Goal: Task Accomplishment & Management: Use online tool/utility

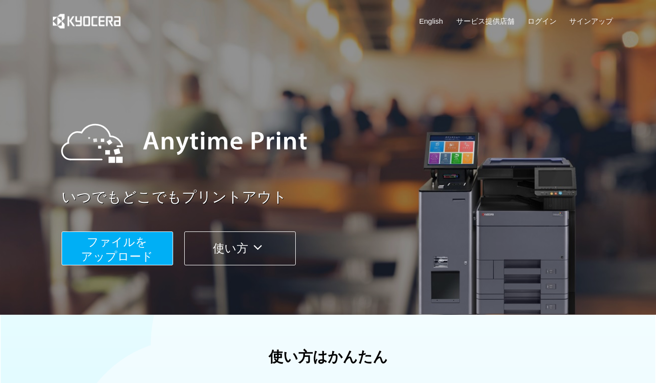
click at [143, 250] on span "ファイルを ​​アップロード" at bounding box center [117, 250] width 72 height 28
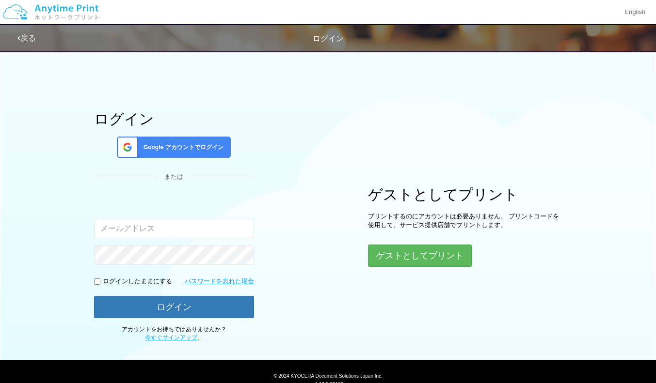
type input "[EMAIL_ADDRESS][DOMAIN_NAME]"
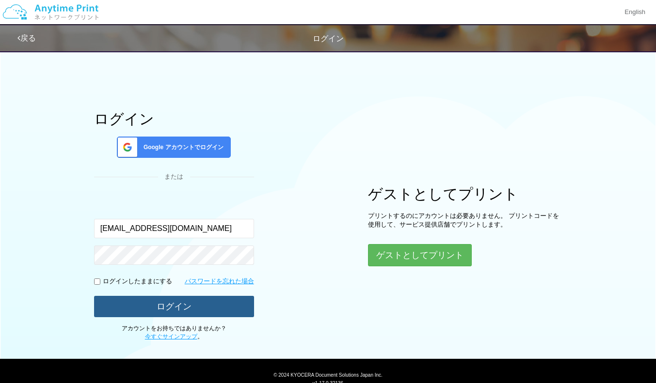
click at [163, 315] on button "ログイン" at bounding box center [174, 306] width 160 height 21
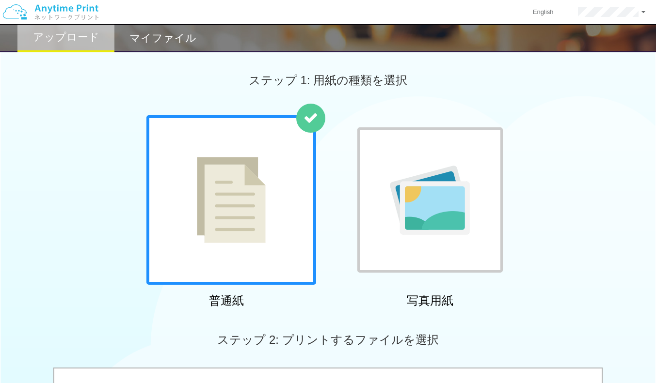
click at [249, 231] on img at bounding box center [231, 200] width 69 height 86
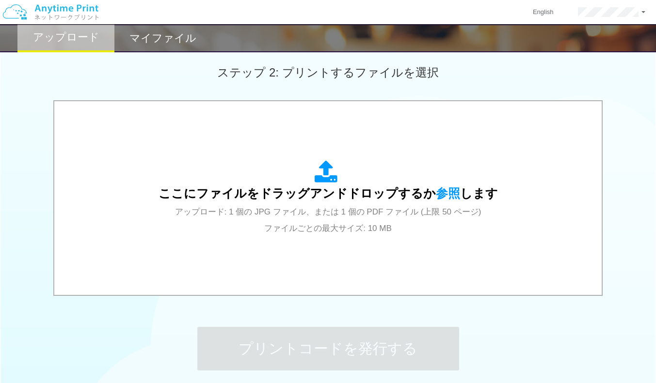
scroll to position [291, 0]
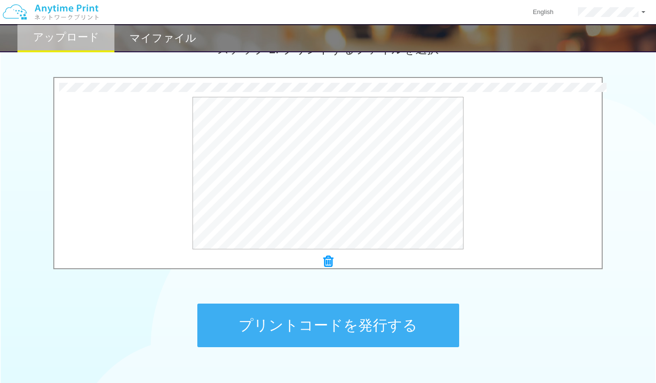
click at [319, 329] on button "プリントコードを発行する" at bounding box center [328, 326] width 262 height 44
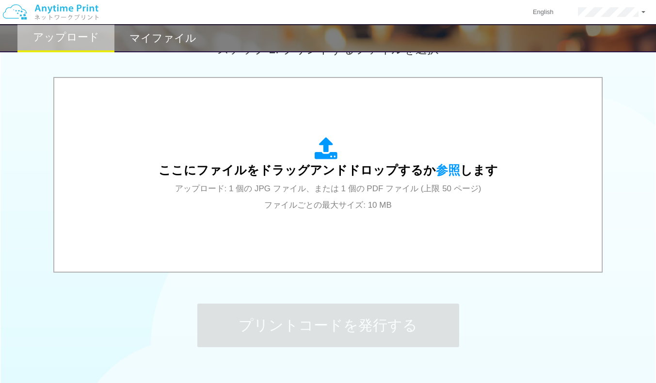
scroll to position [0, 0]
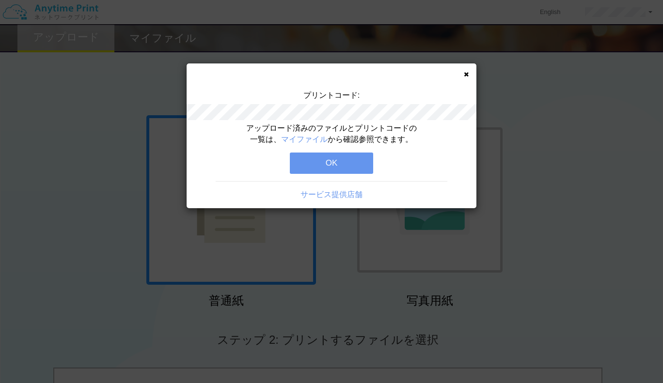
click at [314, 163] on button "OK" at bounding box center [331, 163] width 83 height 21
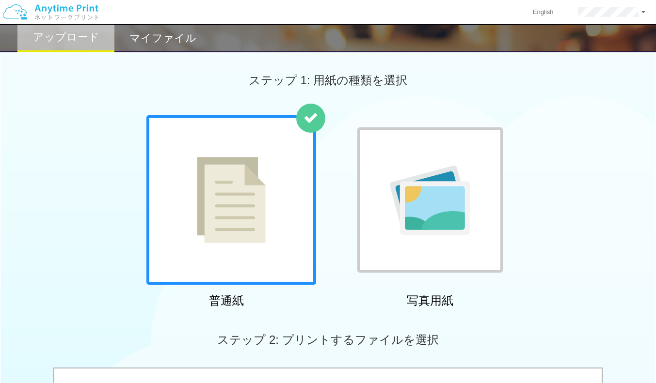
click at [163, 36] on h2 "マイファイル" at bounding box center [162, 38] width 67 height 12
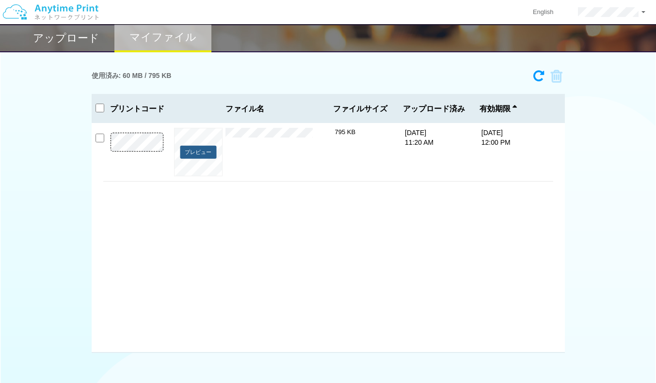
click at [198, 157] on button "プレビュー" at bounding box center [198, 152] width 36 height 13
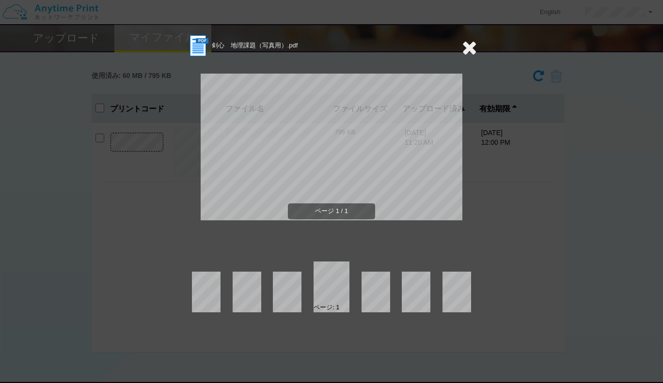
click at [470, 48] on icon at bounding box center [469, 47] width 15 height 19
